Goal: Find specific page/section: Find specific page/section

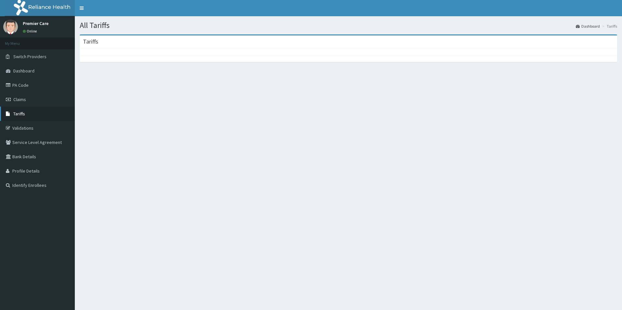
click at [22, 114] on link "Tariffs" at bounding box center [37, 114] width 75 height 14
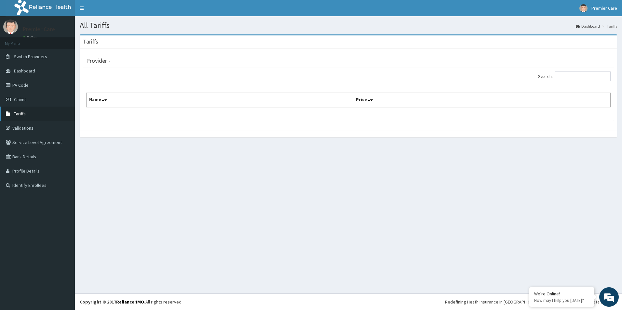
click at [23, 116] on link "Tariffs" at bounding box center [37, 114] width 75 height 14
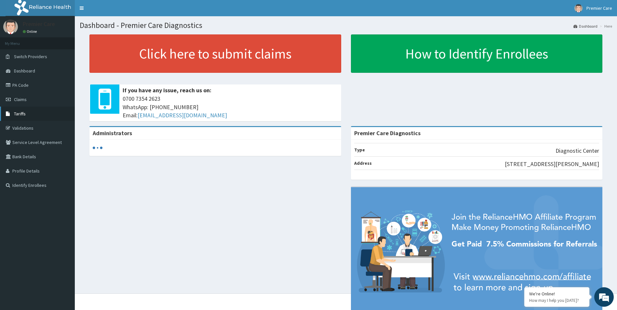
click at [31, 112] on link "Tariffs" at bounding box center [37, 114] width 75 height 14
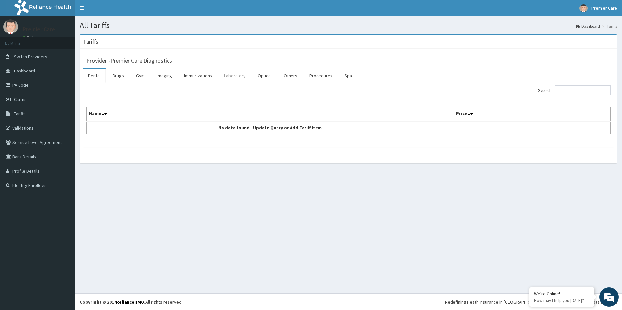
click at [240, 76] on link "Laboratory" at bounding box center [235, 76] width 32 height 14
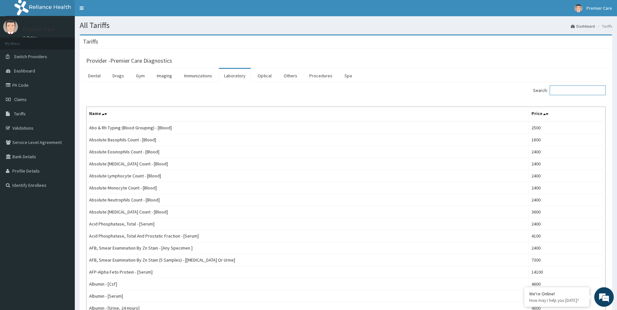
click at [570, 89] on input "Search:" at bounding box center [578, 91] width 56 height 10
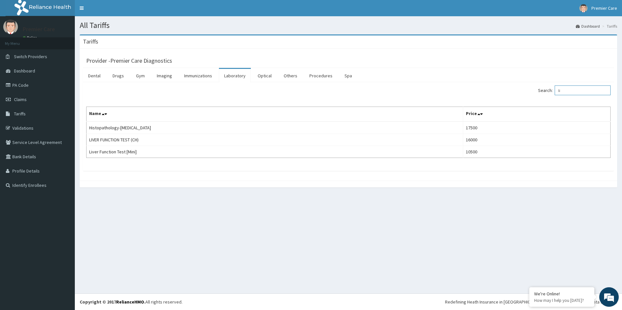
type input "l"
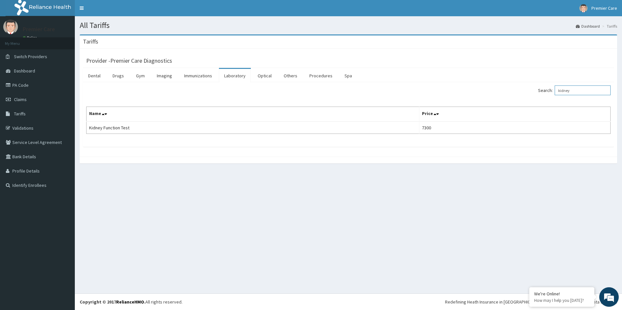
type input "kidney"
